Goal: Information Seeking & Learning: Compare options

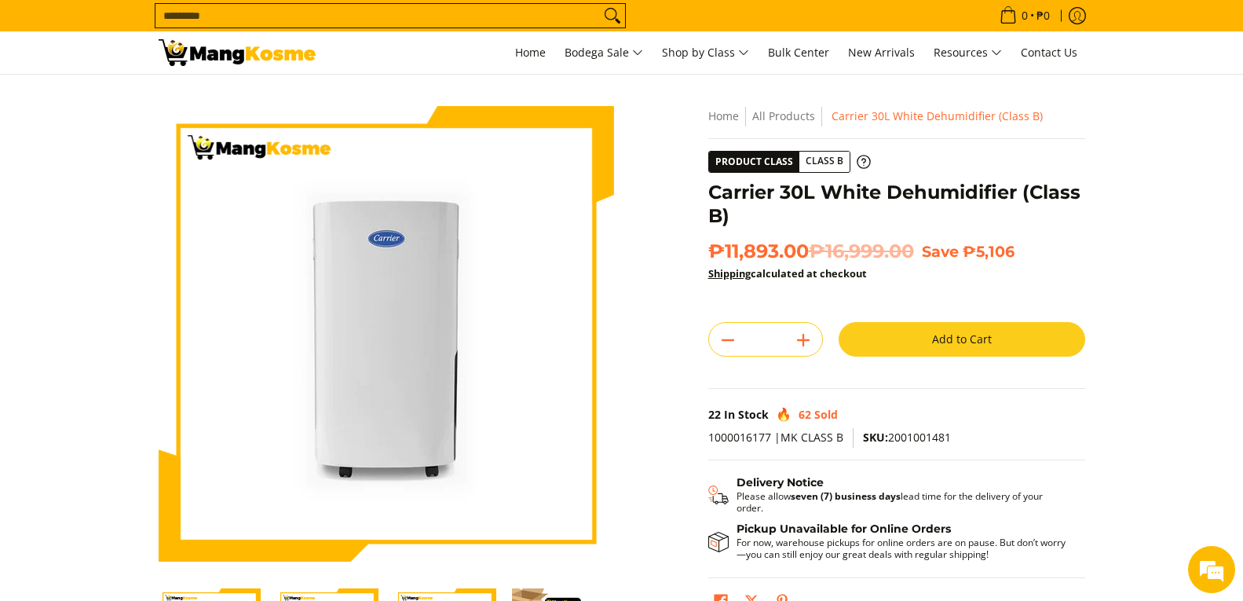
scroll to position [392, 0]
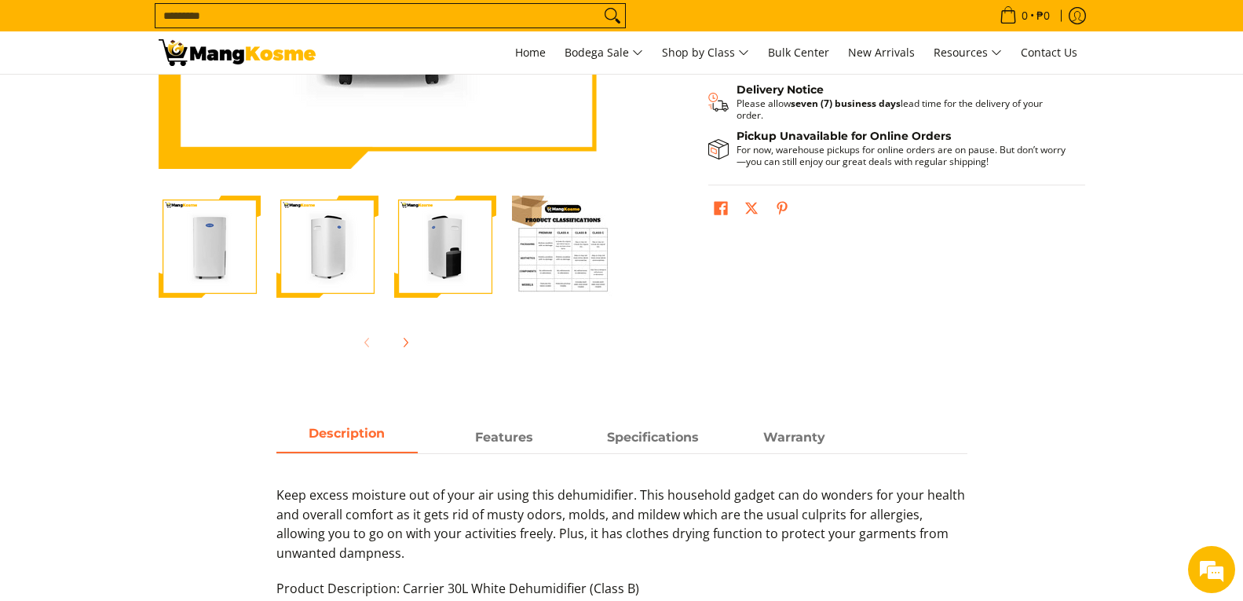
click at [558, 263] on img "Carrier 30L White Dehumidifier (Class B)-4" at bounding box center [563, 246] width 102 height 102
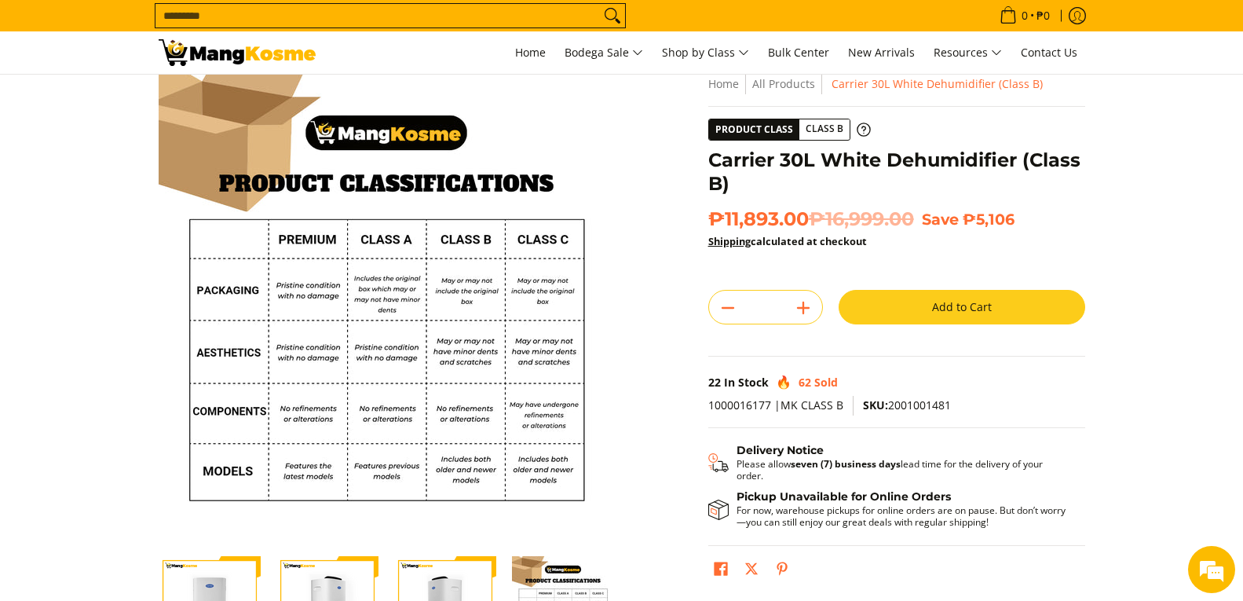
scroll to position [0, 0]
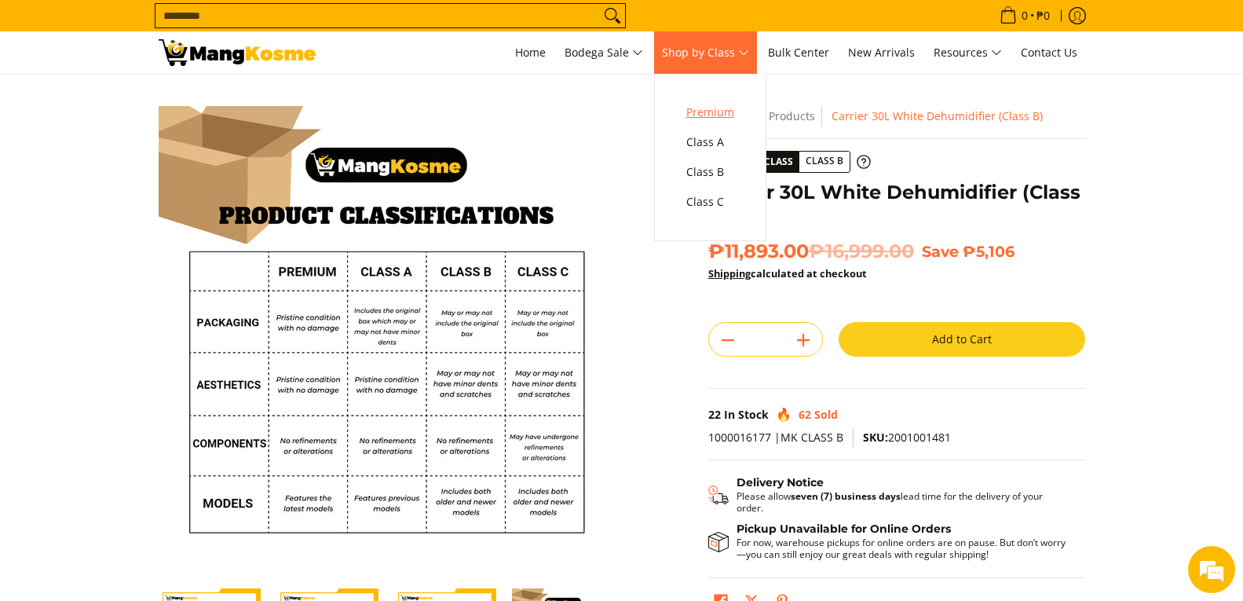
click at [731, 119] on span "Premium" at bounding box center [710, 113] width 48 height 20
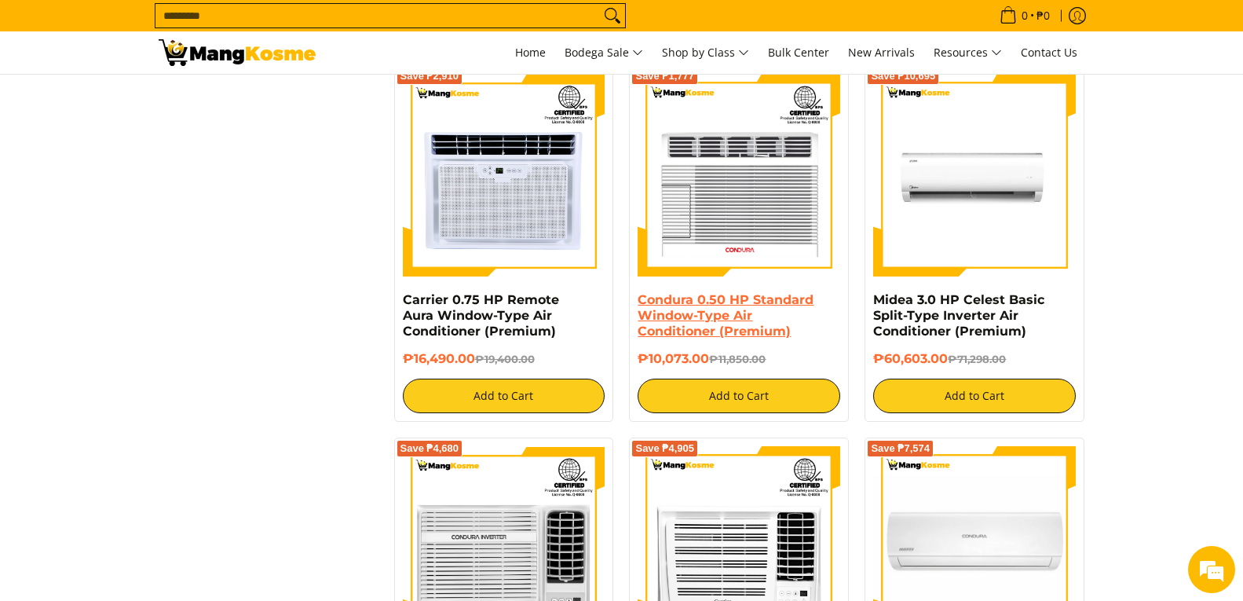
scroll to position [2904, 0]
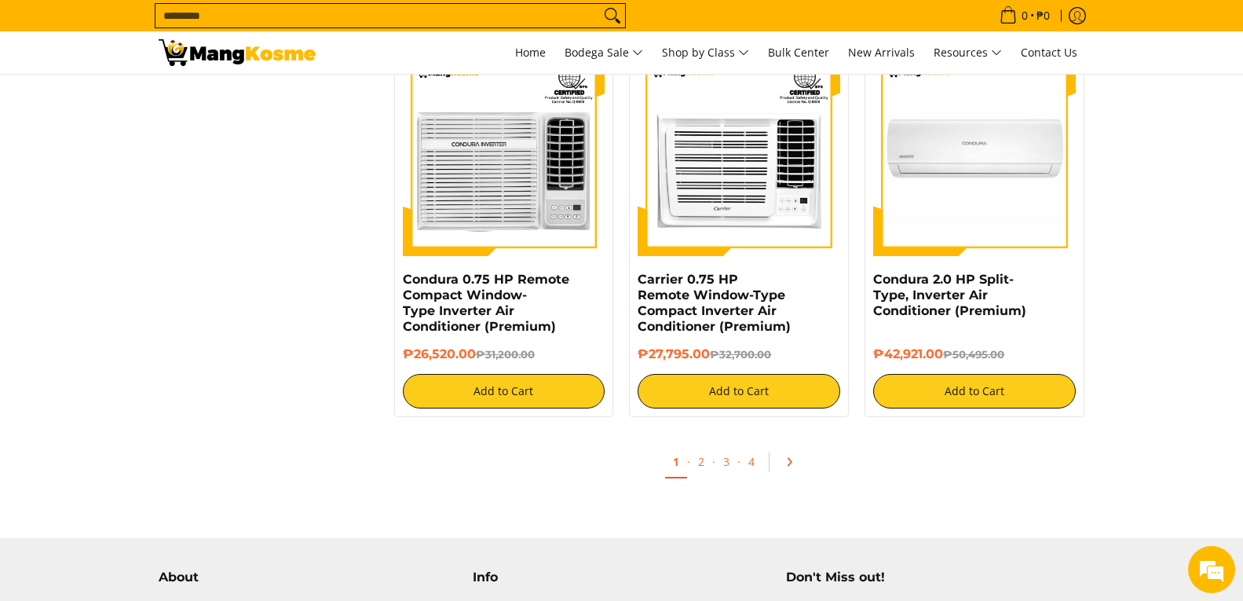
click at [789, 461] on icon "Pagination" at bounding box center [788, 461] width 11 height 11
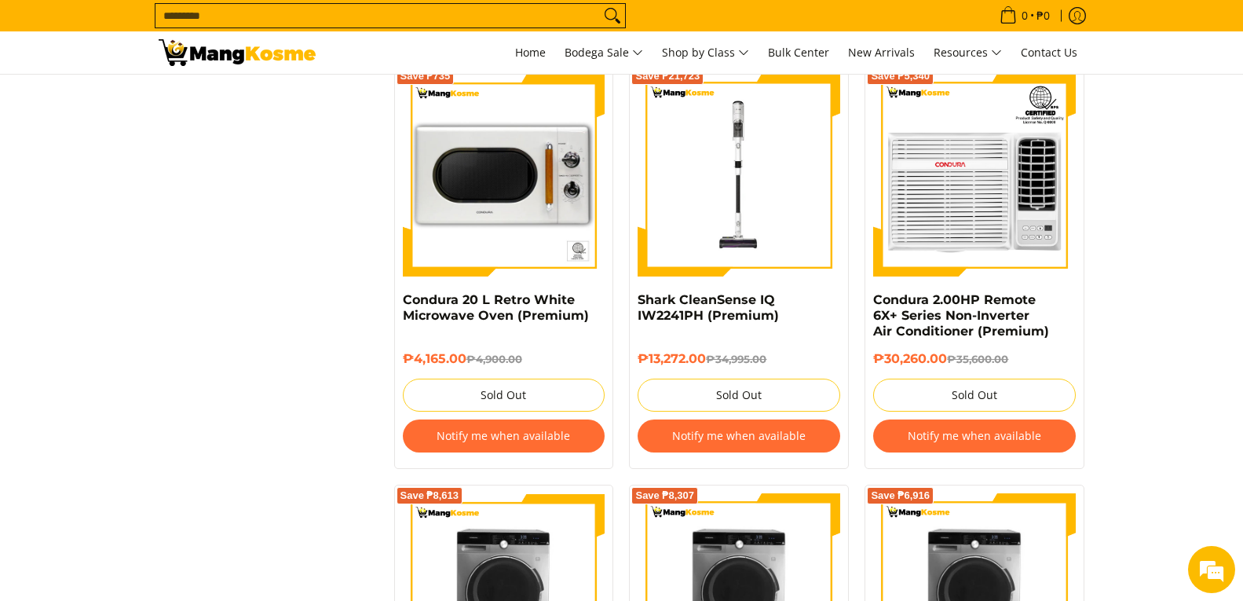
scroll to position [3061, 0]
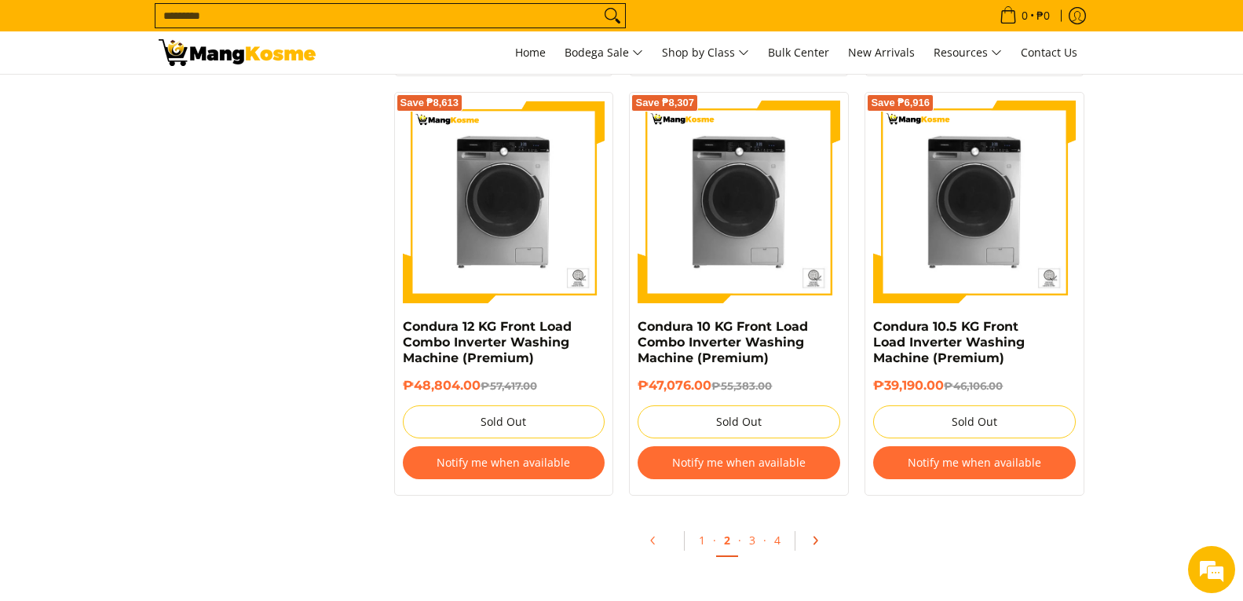
click at [807, 539] on link "Pagination" at bounding box center [820, 540] width 38 height 27
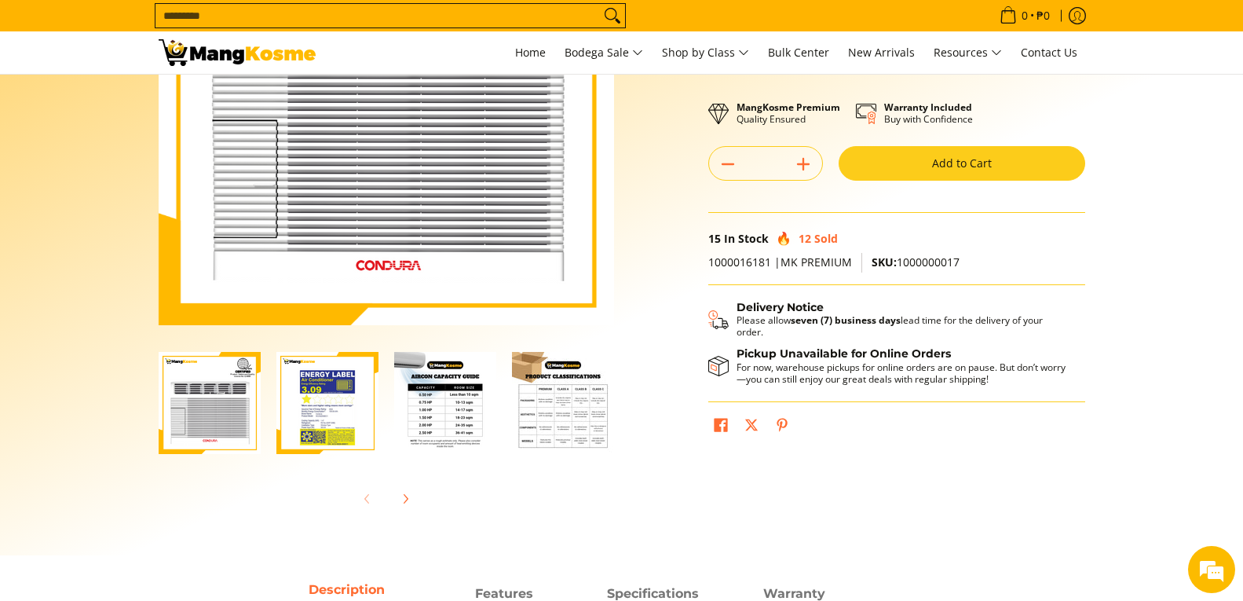
scroll to position [235, 0]
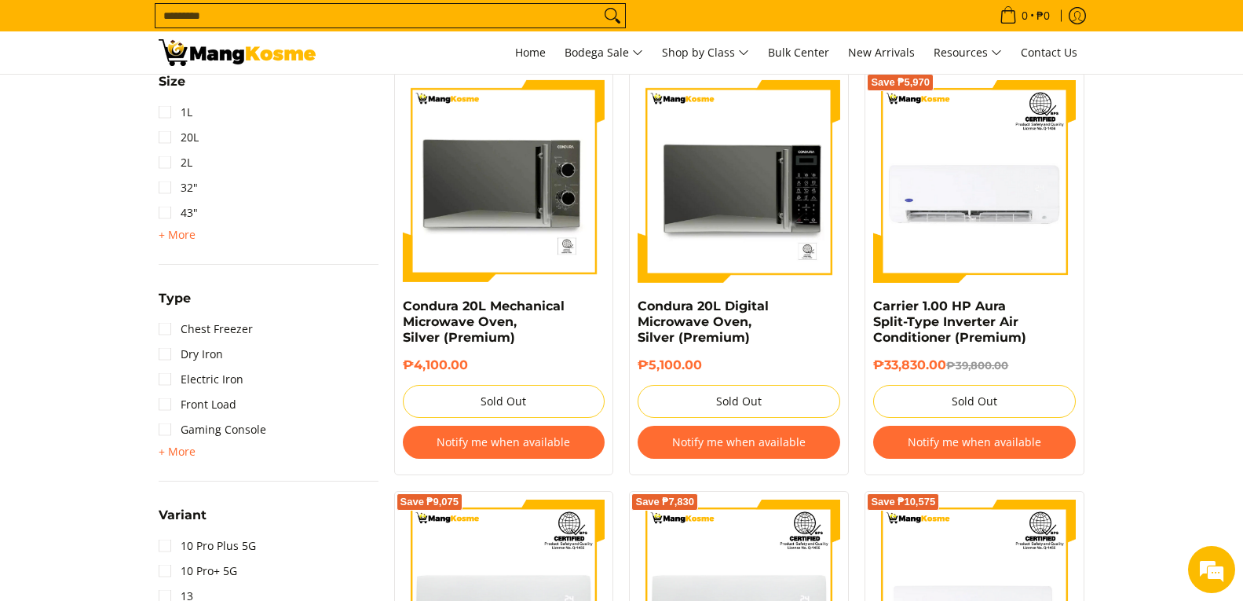
scroll to position [1648, 0]
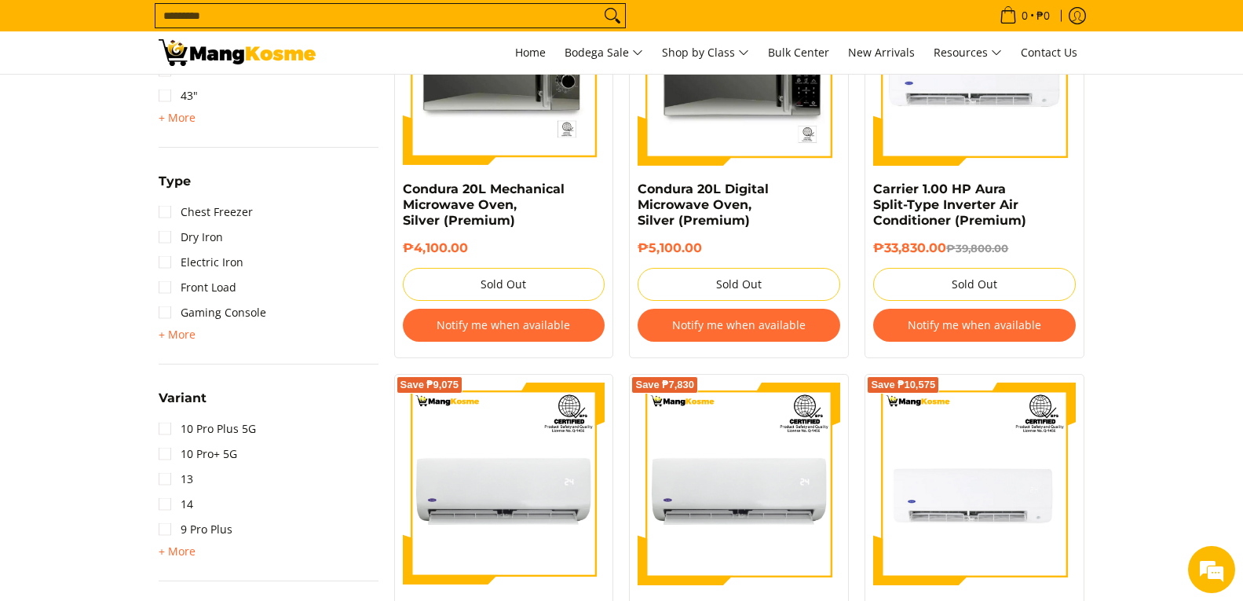
click at [183, 346] on div "Type Chest Freezer Dry Iron Electric Iron Front Load Gaming Console + More - Le…" at bounding box center [269, 267] width 220 height 193
click at [183, 339] on span "+ More" at bounding box center [177, 334] width 37 height 13
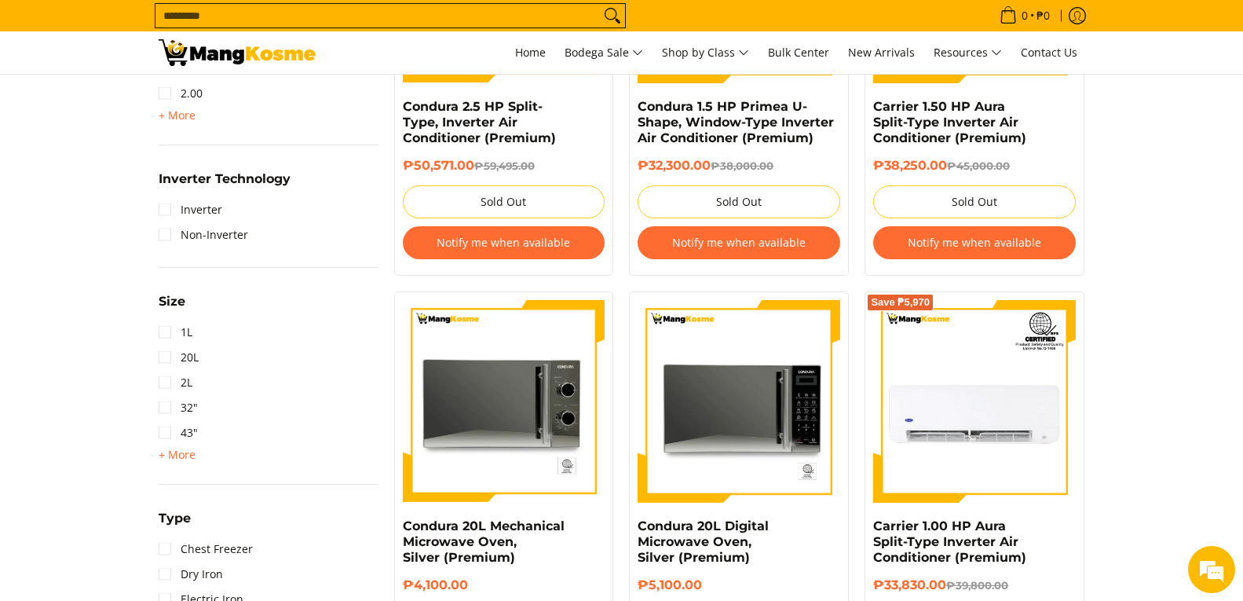
scroll to position [1177, 0]
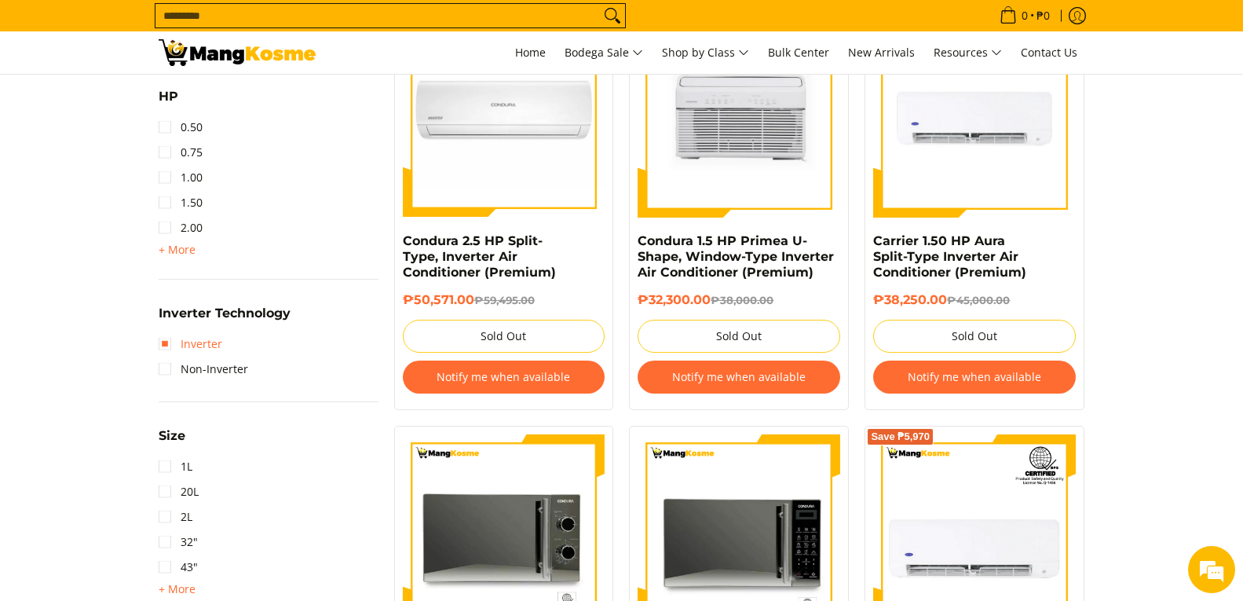
click at [164, 343] on link "Inverter" at bounding box center [191, 343] width 64 height 25
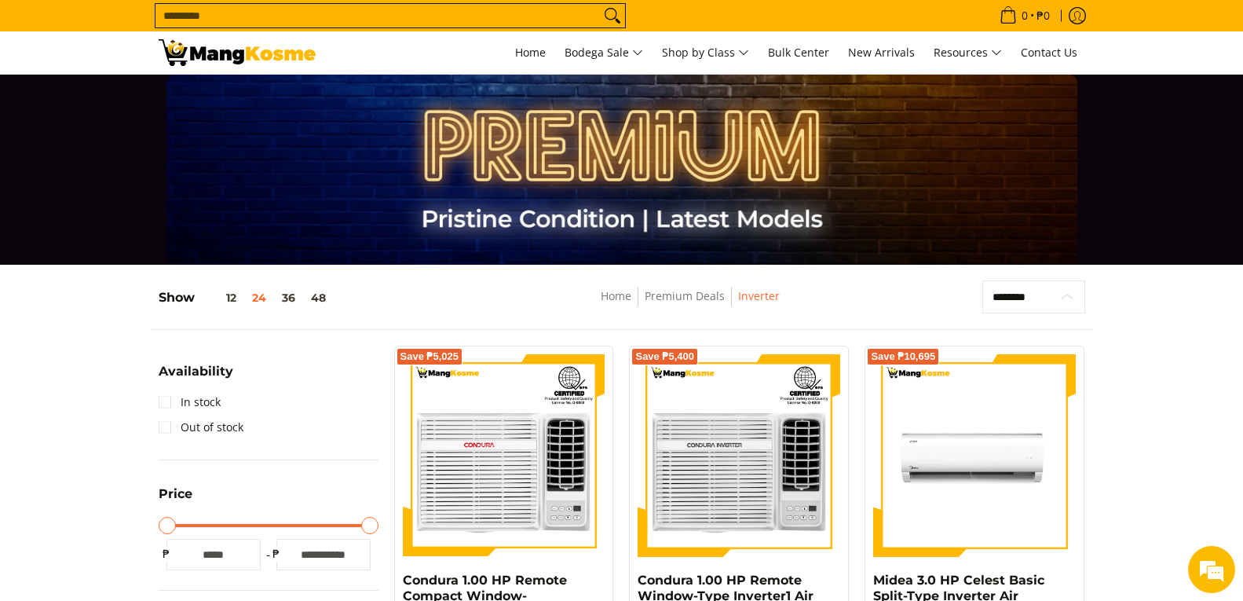
click at [1042, 288] on select "**********" at bounding box center [1033, 296] width 103 height 33
select select "**********"
click at [982, 280] on select "**********" at bounding box center [1033, 296] width 103 height 33
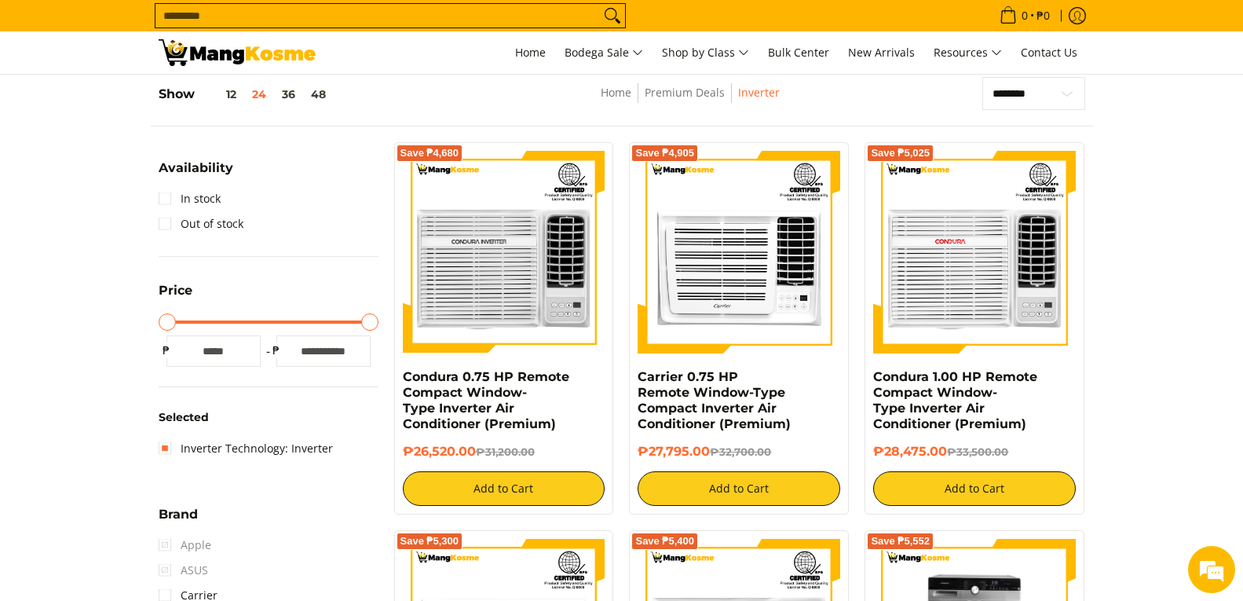
scroll to position [206, 0]
